Goal: Task Accomplishment & Management: Complete application form

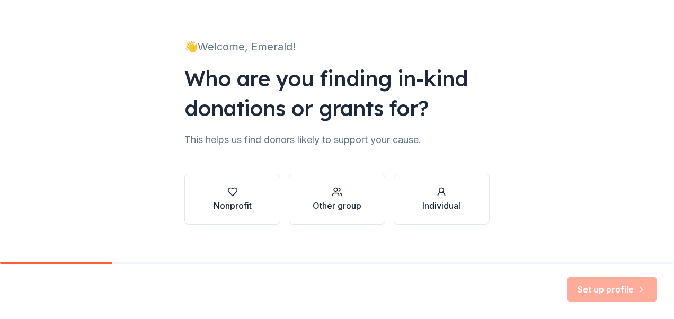
scroll to position [60, 0]
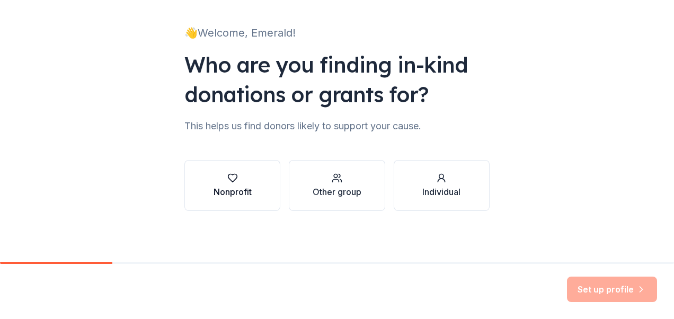
click at [244, 196] on div "Nonprofit" at bounding box center [233, 191] width 38 height 13
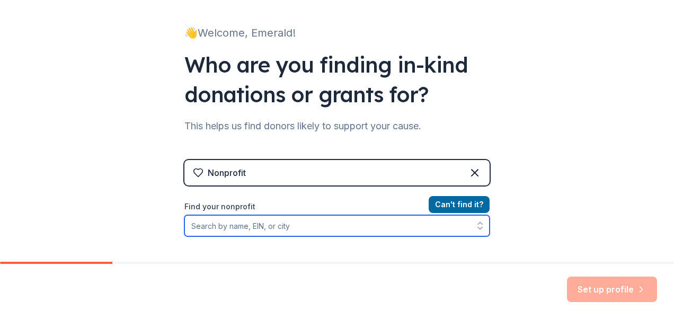
click at [304, 226] on input "Find your nonprofit" at bounding box center [336, 225] width 305 height 21
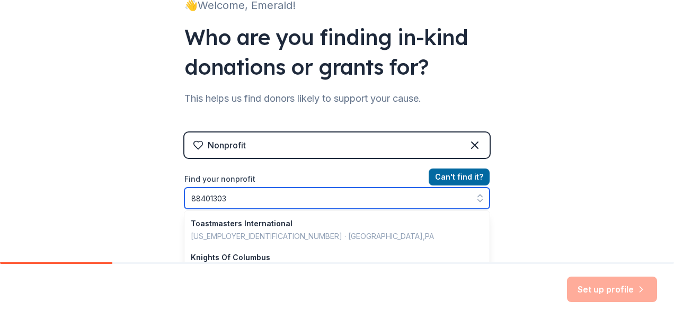
type input "884013032"
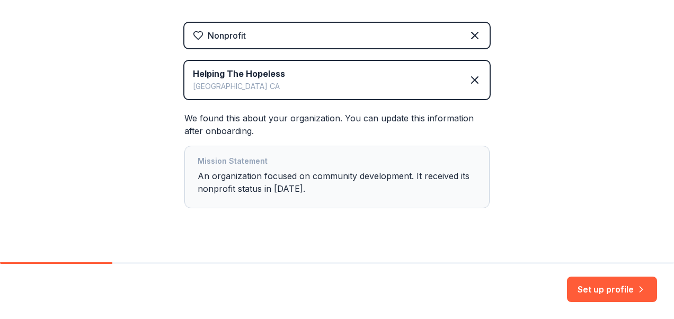
scroll to position [216, 0]
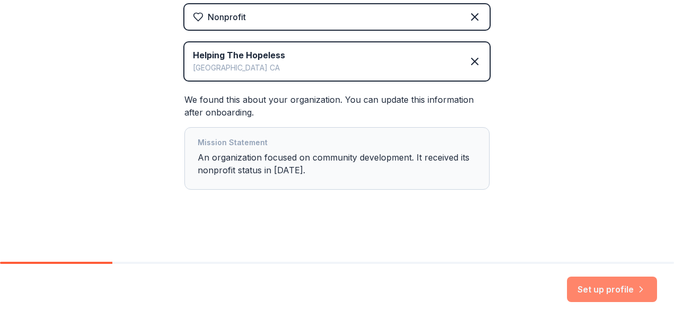
click at [600, 285] on button "Set up profile" at bounding box center [612, 289] width 90 height 25
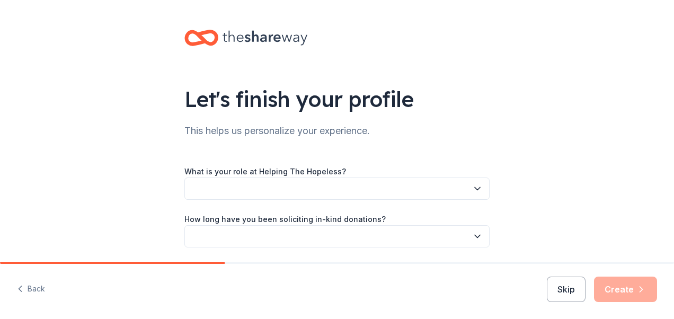
click at [207, 161] on div "Let's finish your profile This helps us personalize your experience. What is yo…" at bounding box center [336, 173] width 339 height 346
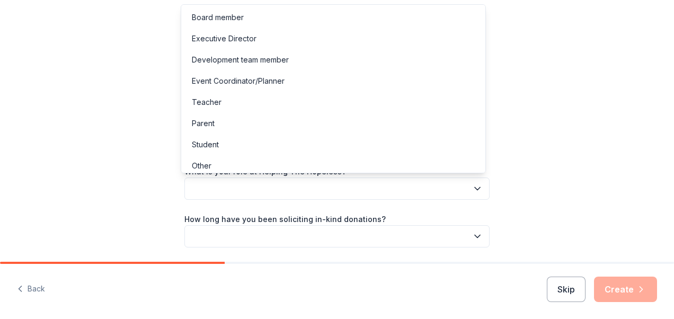
click at [208, 192] on button "button" at bounding box center [336, 189] width 305 height 22
click at [217, 42] on div "Executive Director" at bounding box center [224, 38] width 65 height 13
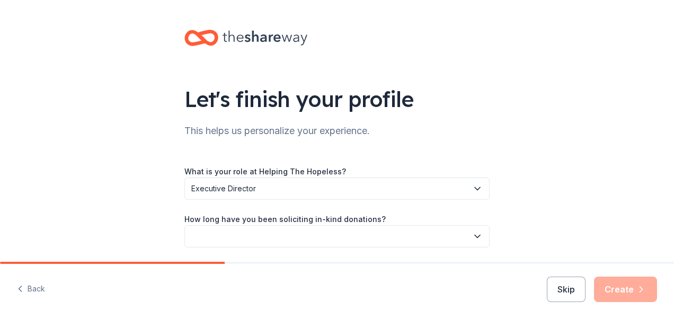
click at [236, 238] on button "button" at bounding box center [336, 236] width 305 height 22
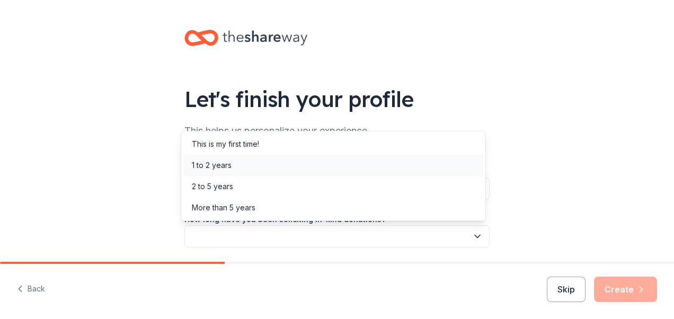
click at [242, 167] on div "1 to 2 years" at bounding box center [333, 165] width 300 height 21
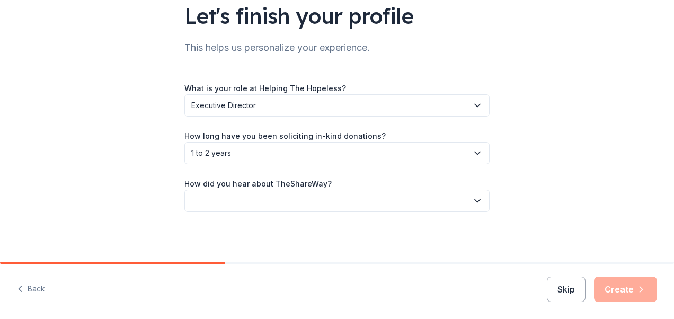
scroll to position [84, 0]
click at [477, 193] on button "button" at bounding box center [336, 200] width 305 height 22
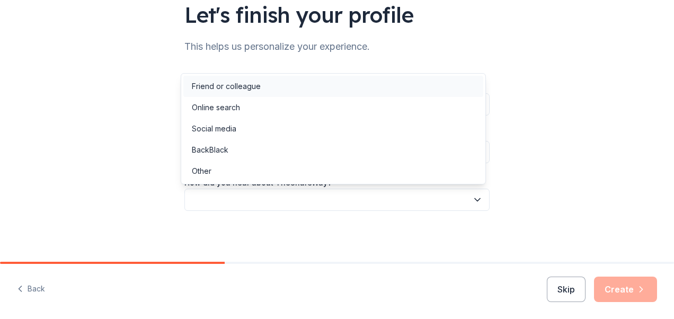
click at [248, 90] on div "Friend or colleague" at bounding box center [226, 86] width 69 height 13
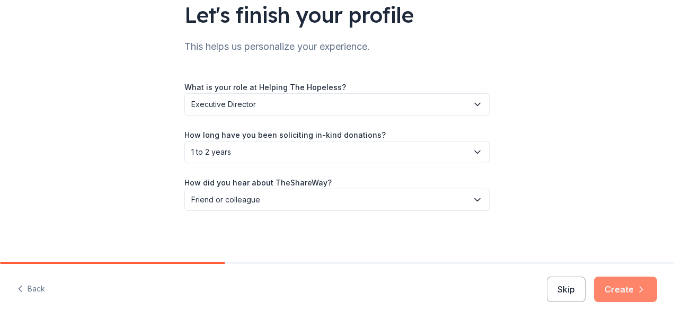
click at [618, 285] on button "Create" at bounding box center [625, 289] width 63 height 25
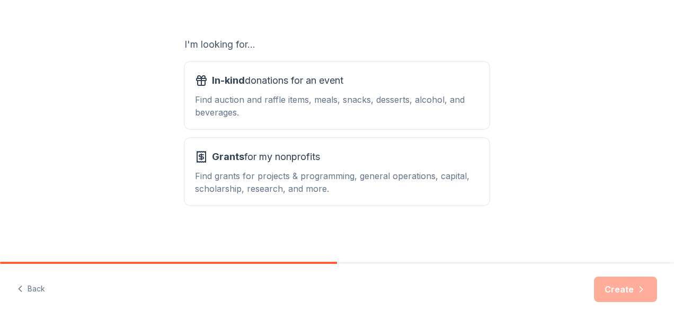
scroll to position [166, 0]
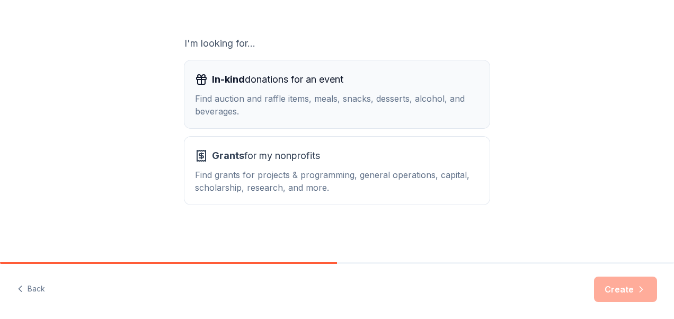
click at [251, 87] on span "In-kind donations for an event" at bounding box center [277, 79] width 131 height 17
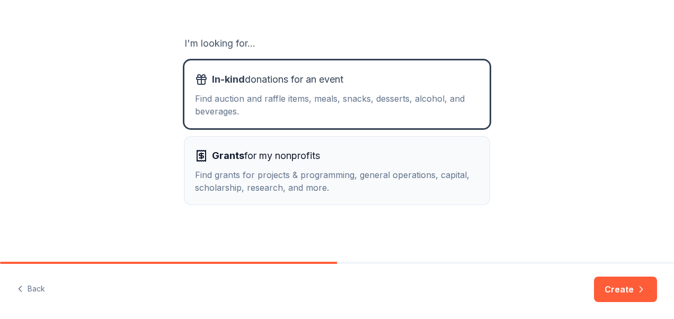
click at [252, 164] on div "Grants for my nonprofits Find grants for projects & programming, general operat…" at bounding box center [337, 170] width 284 height 47
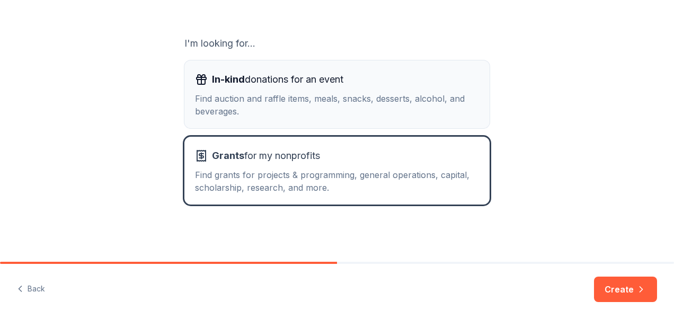
click at [287, 85] on span "In-kind donations for an event" at bounding box center [277, 79] width 131 height 17
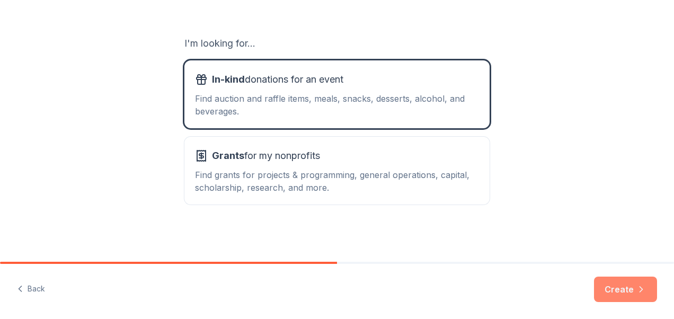
click at [629, 290] on button "Create" at bounding box center [625, 289] width 63 height 25
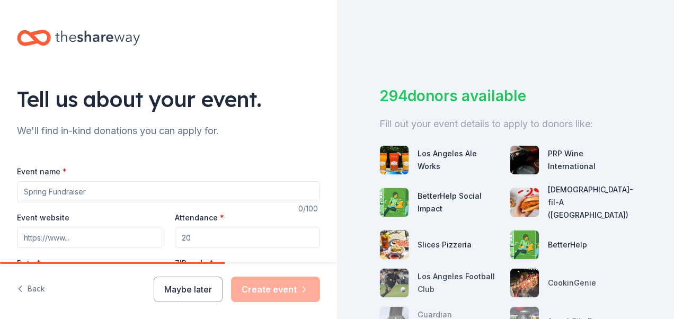
click at [94, 189] on input "Event name *" at bounding box center [168, 191] width 303 height 21
click at [96, 191] on input "Event name *" at bounding box center [168, 191] width 303 height 21
paste input "mailto:[EMAIL_ADDRESS][DOMAIN_NAME]"
type input "mailto:[EMAIL_ADDRESS][DOMAIN_NAME]"
drag, startPoint x: 172, startPoint y: 189, endPoint x: 25, endPoint y: 187, distance: 146.3
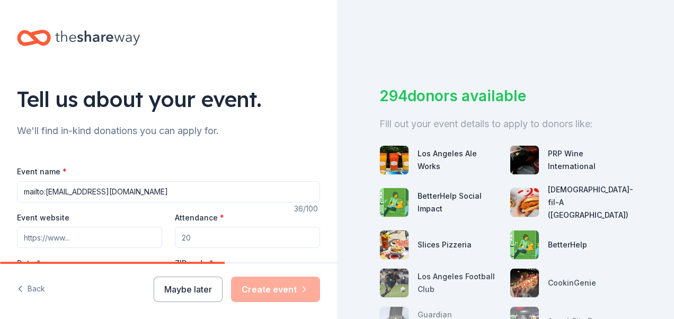
click at [25, 187] on input "mailto:[EMAIL_ADDRESS][DOMAIN_NAME]" at bounding box center [168, 191] width 303 height 21
click at [73, 238] on input "Event website" at bounding box center [89, 237] width 145 height 21
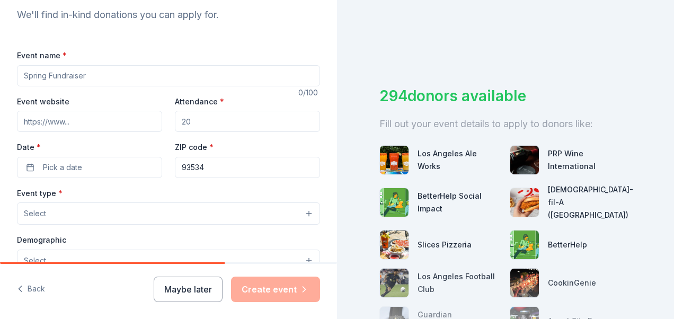
scroll to position [100, 0]
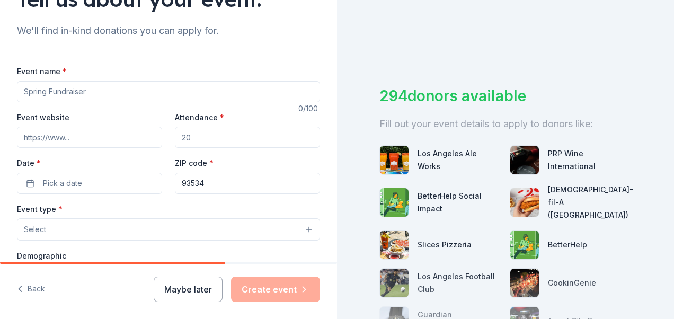
paste input "Neighbors Helping Neighbors"
type input "Neighbors Helping Neighbors"
click at [87, 144] on input "Event website" at bounding box center [89, 137] width 145 height 21
click at [189, 139] on input "Attendance *" at bounding box center [247, 137] width 145 height 21
click at [196, 141] on input "Attendance *" at bounding box center [247, 137] width 145 height 21
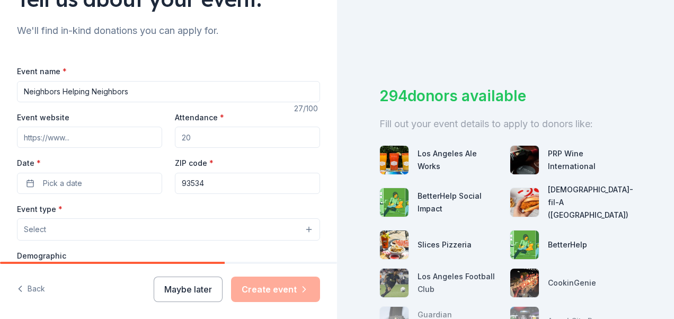
click at [190, 141] on input "Attendance *" at bounding box center [247, 137] width 145 height 21
type input "100"
click at [67, 183] on span "Pick a date" at bounding box center [62, 183] width 39 height 13
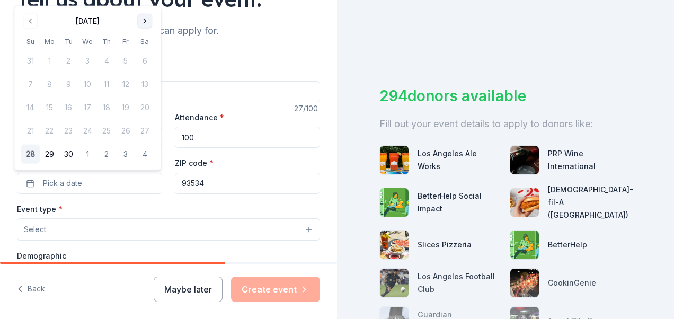
click at [143, 21] on button "Go to next month" at bounding box center [144, 21] width 15 height 15
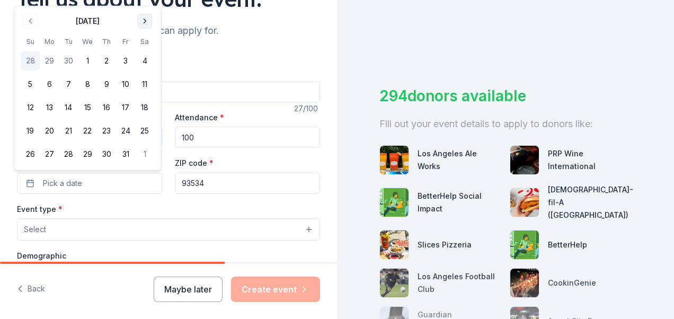
click at [143, 21] on button "Go to next month" at bounding box center [144, 21] width 15 height 15
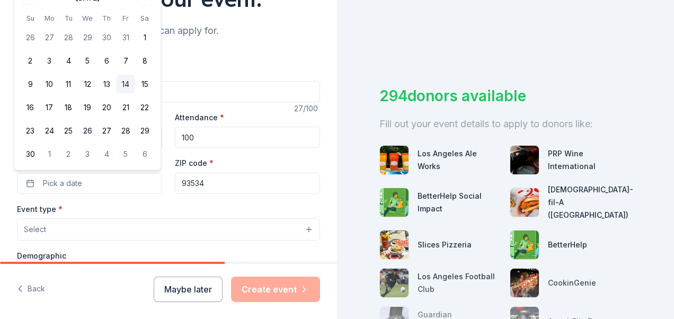
click at [126, 81] on button "14" at bounding box center [125, 84] width 19 height 19
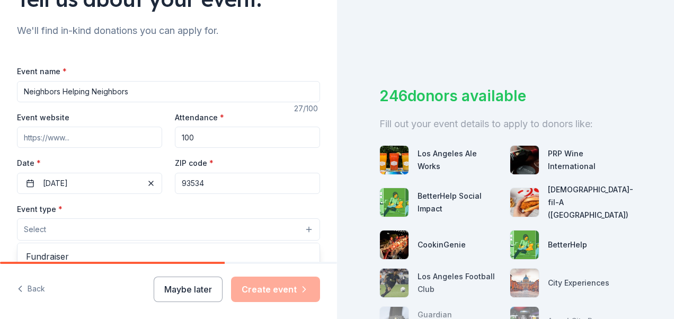
click at [61, 231] on button "Select" at bounding box center [168, 229] width 303 height 22
click at [302, 229] on button "Select" at bounding box center [168, 229] width 303 height 22
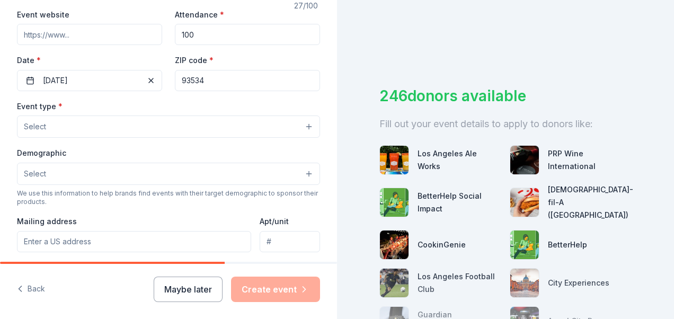
scroll to position [205, 0]
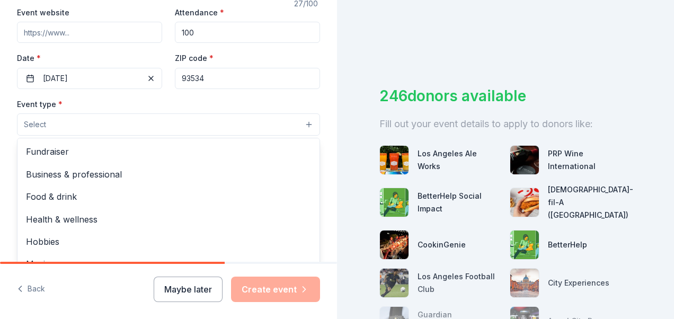
click at [109, 126] on button "Select" at bounding box center [168, 124] width 303 height 22
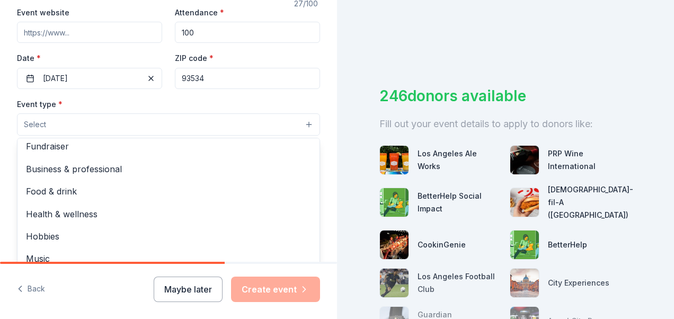
scroll to position [0, 0]
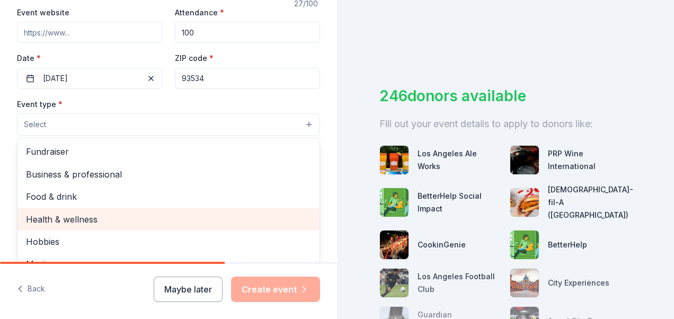
click at [113, 214] on span "Health & wellness" at bounding box center [168, 220] width 285 height 14
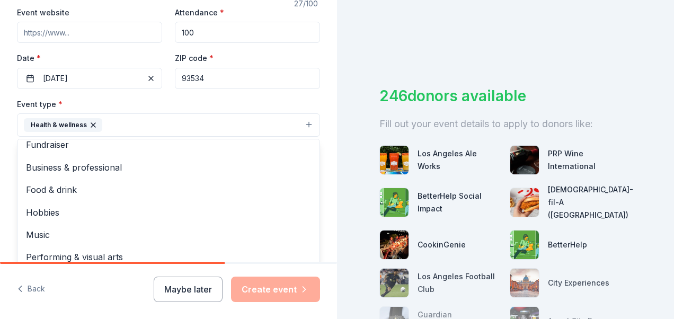
scroll to position [13, 0]
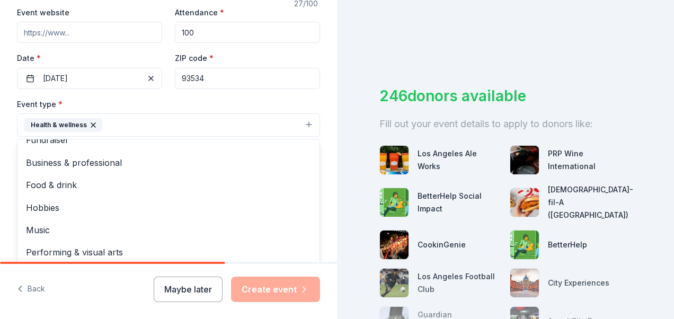
click at [103, 286] on div "Tell us about your event. We'll find in-kind donations you can apply for. Event…" at bounding box center [168, 159] width 337 height 319
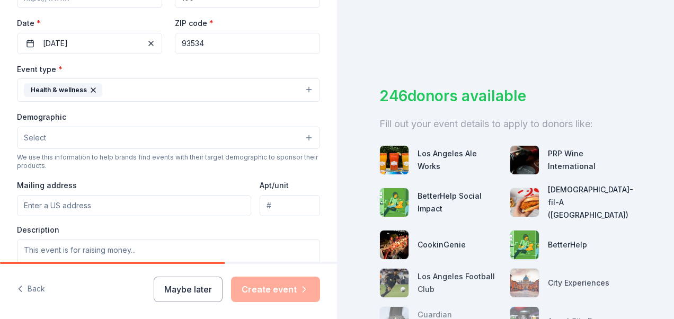
scroll to position [244, 0]
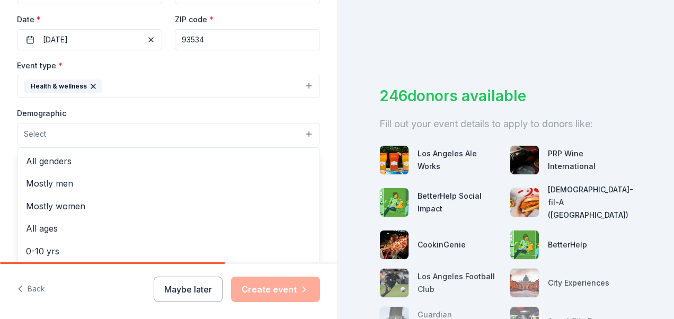
click at [297, 133] on button "Select" at bounding box center [168, 134] width 303 height 22
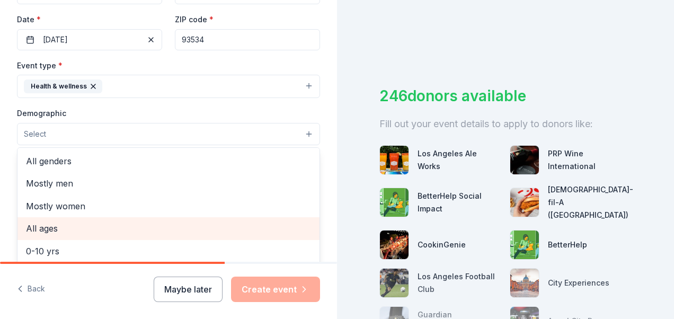
click at [108, 228] on span "All ages" at bounding box center [168, 229] width 285 height 14
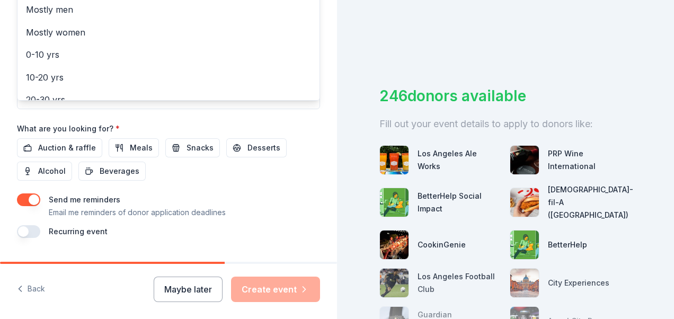
scroll to position [423, 0]
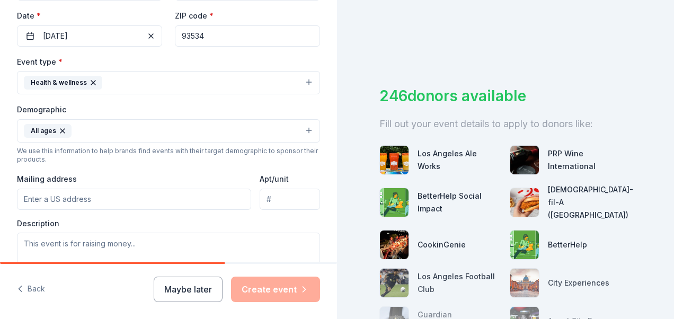
click at [101, 200] on input "Mailing address" at bounding box center [134, 199] width 234 height 21
type input "[EMAIL_ADDRESS][DOMAIN_NAME]"
click at [303, 199] on input "[DATE]" at bounding box center [290, 199] width 60 height 21
type input "1"
drag, startPoint x: 144, startPoint y: 208, endPoint x: -2, endPoint y: 206, distance: 145.8
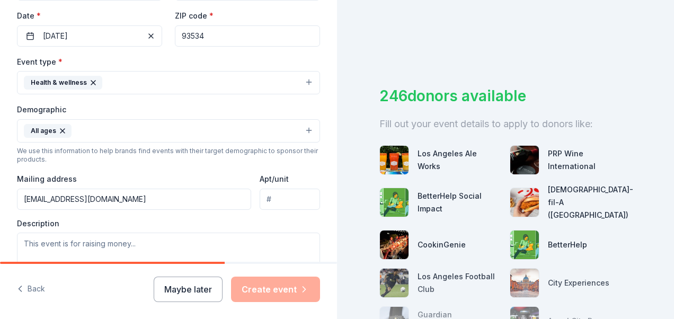
click at [0, 206] on html "Tell us about your event. We'll find in-kind donations you can apply for. Event…" at bounding box center [337, 159] width 674 height 319
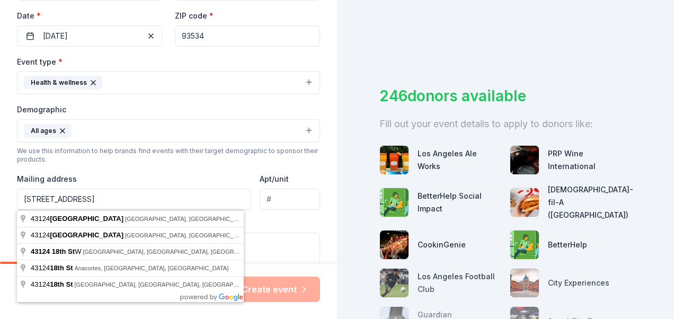
type input "[STREET_ADDRESS]"
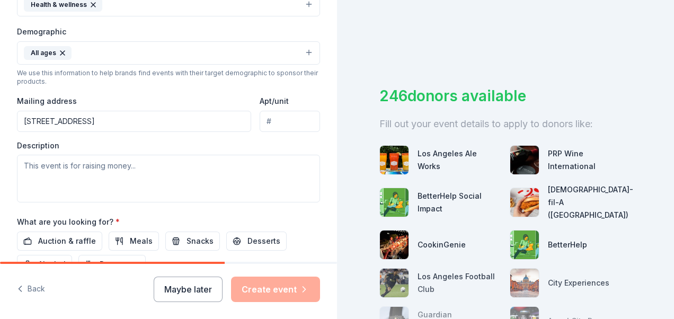
scroll to position [326, 0]
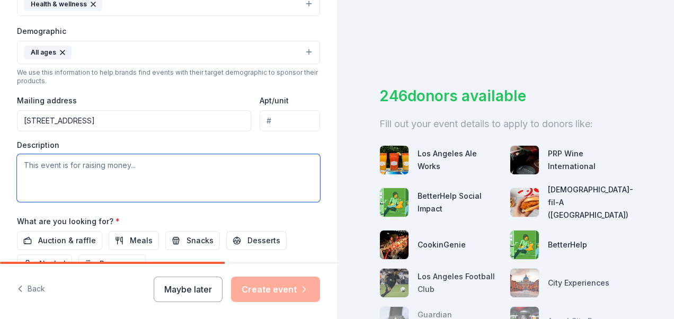
paste textarea "Helping the Hopeless, a 501(c)(3) nonprofit based in [GEOGRAPHIC_DATA], [GEOGRA…"
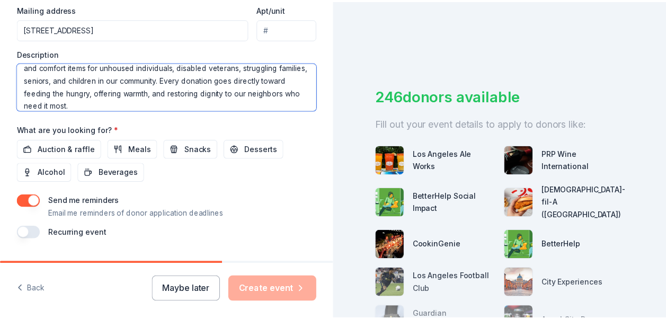
scroll to position [418, 0]
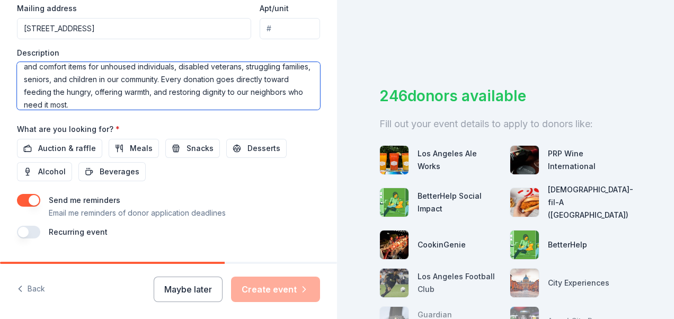
type textarea "Helping the Hopeless, a 501(c)(3) nonprofit based in [GEOGRAPHIC_DATA], [GEOGRA…"
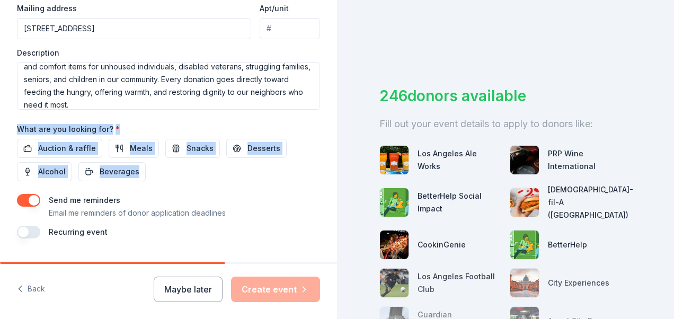
drag, startPoint x: 14, startPoint y: 127, endPoint x: 157, endPoint y: 178, distance: 152.0
copy div "What are you looking for? * Auction & raffle Meals Snacks Desserts Alcohol Beve…"
click at [60, 146] on span "Auction & raffle" at bounding box center [67, 148] width 58 height 13
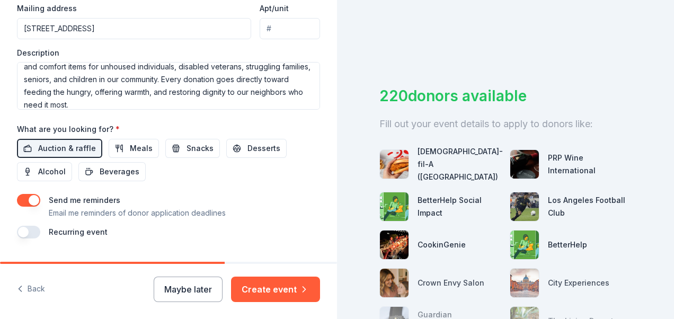
click at [266, 202] on div "Send me reminders Email me reminders of donor application deadlines" at bounding box center [168, 206] width 303 height 25
click at [279, 290] on button "Create event" at bounding box center [275, 289] width 89 height 25
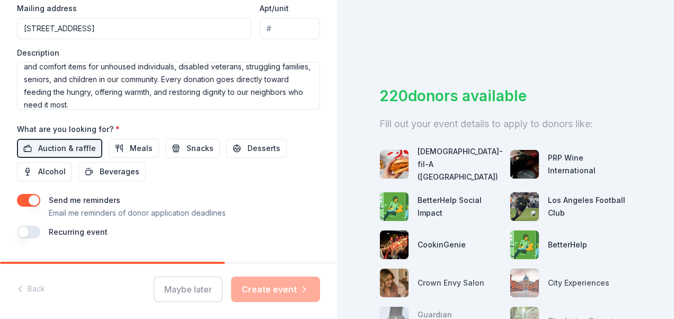
click at [36, 232] on button "button" at bounding box center [28, 232] width 23 height 13
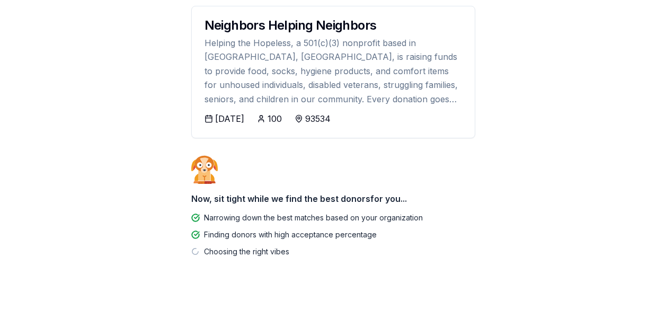
scroll to position [172, 0]
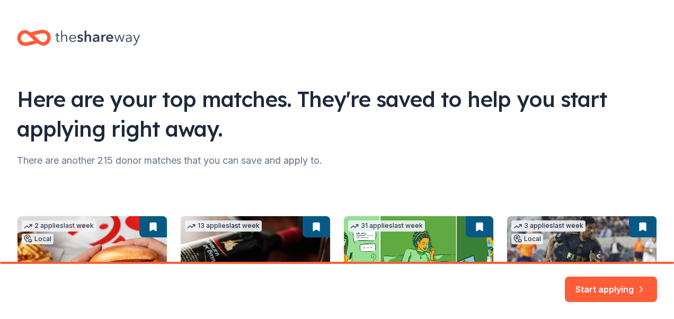
drag, startPoint x: 674, startPoint y: 46, endPoint x: 676, endPoint y: 184, distance: 138.3
click at [674, 184] on html "Here are your top matches. They're saved to help you start applying right away.…" at bounding box center [337, 159] width 674 height 319
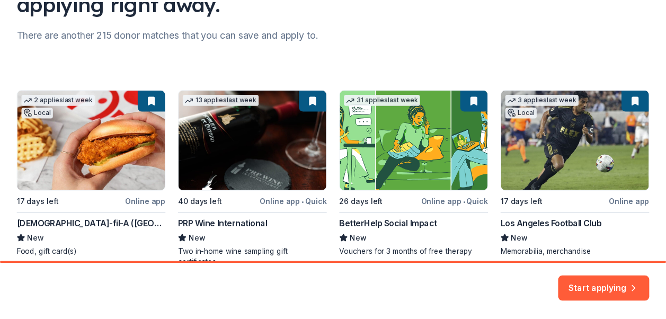
scroll to position [128, 0]
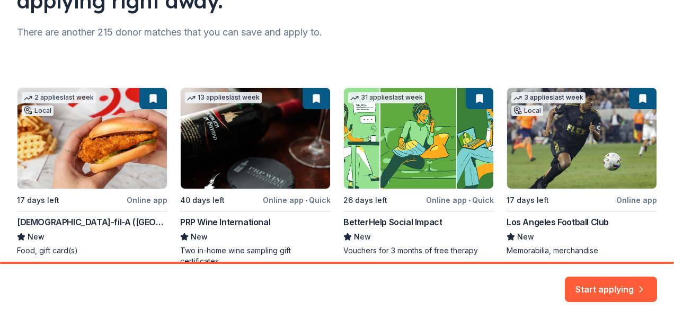
click at [79, 134] on div "2 applies last week Local 17 days left Online app [DEMOGRAPHIC_DATA]-fil-A ([GE…" at bounding box center [337, 269] width 640 height 365
click at [155, 96] on div "2 applies last week Local 17 days left Online app [DEMOGRAPHIC_DATA]-fil-A ([GE…" at bounding box center [337, 269] width 640 height 365
click at [43, 110] on div "2 applies last week Local 17 days left Online app [DEMOGRAPHIC_DATA]-fil-A ([GE…" at bounding box center [337, 269] width 640 height 365
click at [617, 281] on button "Start applying" at bounding box center [611, 282] width 92 height 25
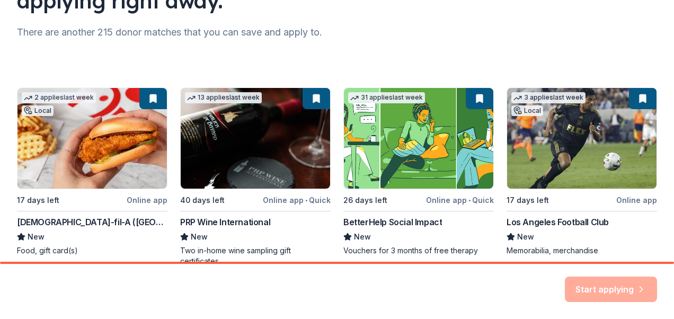
click at [616, 281] on div "Start applying" at bounding box center [611, 289] width 92 height 25
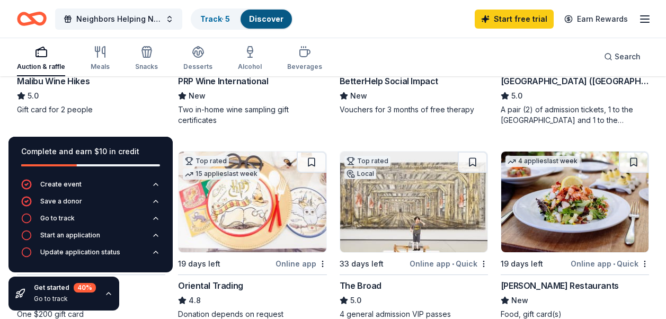
scroll to position [217, 0]
